Goal: Task Accomplishment & Management: Use online tool/utility

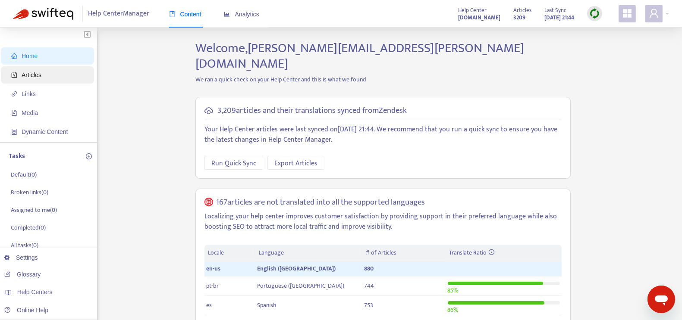
click at [40, 79] on span "Articles" at bounding box center [49, 74] width 76 height 17
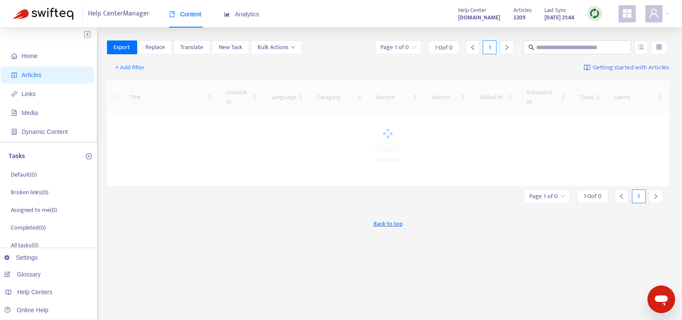
click at [599, 16] on img at bounding box center [594, 13] width 11 height 11
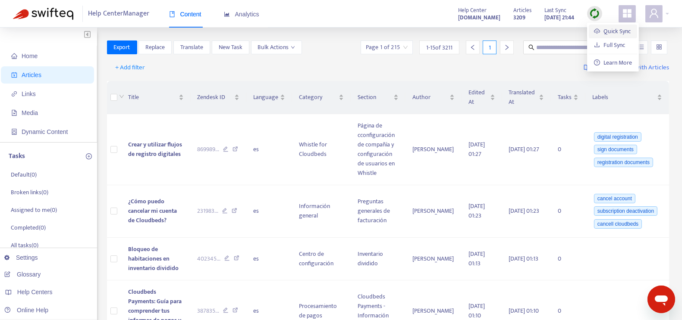
click at [606, 30] on link "Quick Sync" at bounding box center [612, 31] width 37 height 10
